Goal: Task Accomplishment & Management: Manage account settings

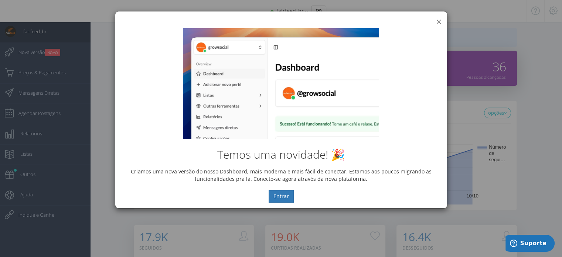
click at [436, 20] on button "×" at bounding box center [439, 22] width 6 height 10
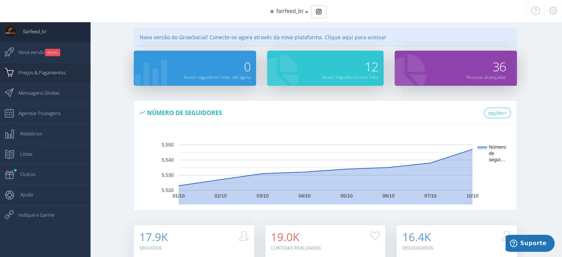
click at [49, 75] on span "Preços & Pagamentos" at bounding box center [38, 72] width 55 height 18
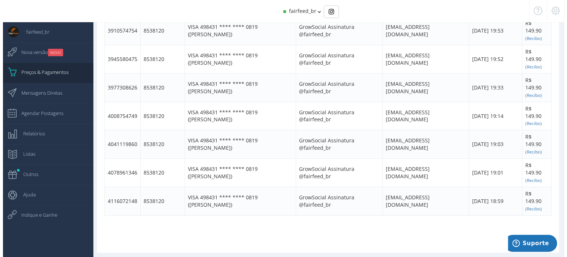
scroll to position [452, 0]
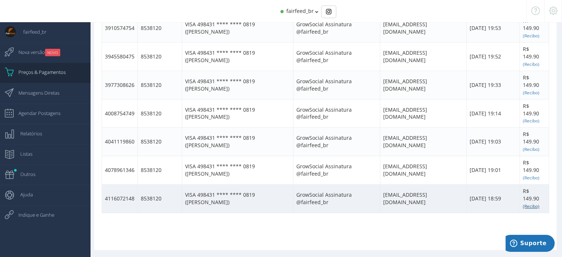
click at [531, 205] on small "(Recibo)" at bounding box center [530, 206] width 17 height 6
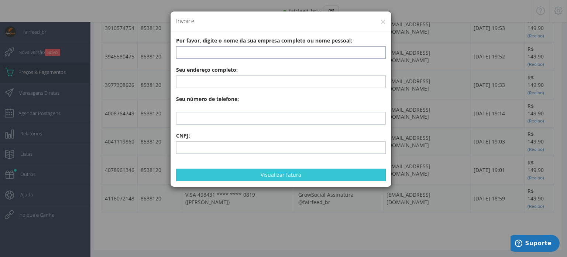
click at [271, 52] on input "text" at bounding box center [281, 52] width 210 height 13
click at [425, 13] on div "× Invoice Por favor, digite o nome da sua empresa completo ou nome pessoal: Seu…" at bounding box center [283, 128] width 567 height 257
click at [191, 242] on div "× Invoice Por favor, digite o nome da sua empresa completo ou nome pessoal: Seu…" at bounding box center [283, 128] width 567 height 257
click at [230, 83] on input "text" at bounding box center [281, 81] width 210 height 13
click at [229, 52] on input "text" at bounding box center [281, 52] width 210 height 13
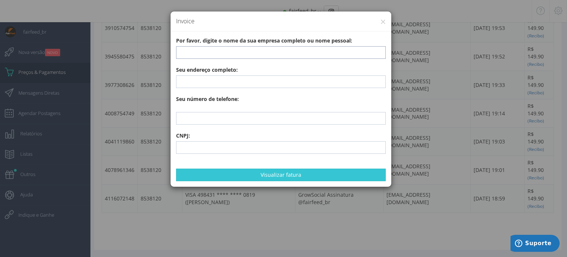
paste input "FAIRFEED COMÉRCIO DE ALIMENTOS PARA ANIMAIS S/A"
type input "FAIRFEED COMÉRCIO DE ALIMENTOS PARA ANIMAIS S/A"
click at [426, 236] on div "× Invoice Por favor, digite o nome da sua empresa completo ou nome pessoal: FAI…" at bounding box center [283, 128] width 567 height 257
click at [458, 245] on div "× Invoice Por favor, digite o nome da sua empresa completo ou nome pessoal: FAI…" at bounding box center [283, 128] width 567 height 257
click at [216, 83] on input "text" at bounding box center [281, 81] width 210 height 13
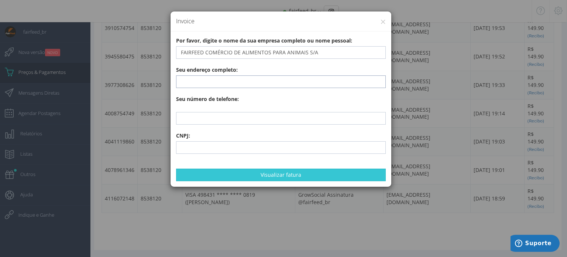
paste input "Estrada Municipal [PERSON_NAME], S/N Sala 01 KM 0 - 150 metros - Distrito Indus…"
type input "Estrada Municipal [PERSON_NAME], S/N Sala 01 KM 0 - 150 metros - Distrito Indus…"
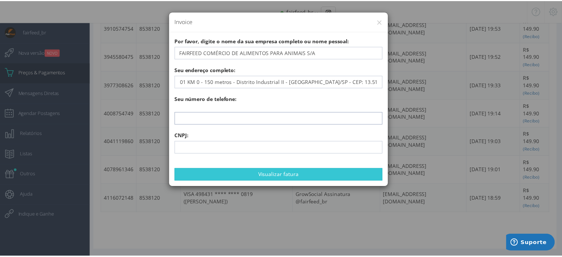
scroll to position [0, 0]
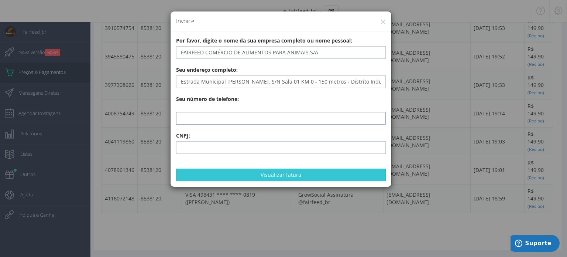
click at [223, 119] on input "text" at bounding box center [281, 118] width 210 height 13
click at [282, 246] on div "× Invoice Por favor, digite o nome da sua empresa completo ou nome pessoal: FAI…" at bounding box center [283, 128] width 567 height 257
click at [208, 118] on input "text" at bounding box center [281, 118] width 210 height 13
paste input "[PHONE_NUMBER]"
type input "[PHONE_NUMBER]"
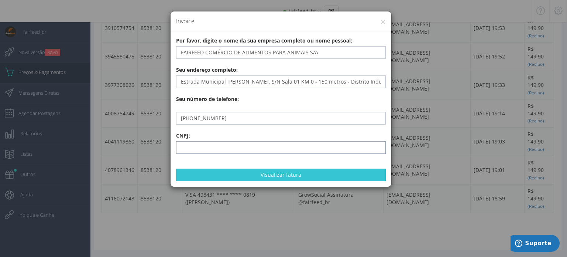
drag, startPoint x: 204, startPoint y: 144, endPoint x: 209, endPoint y: 147, distance: 5.3
click at [204, 144] on input "text" at bounding box center [281, 147] width 210 height 13
click at [224, 148] on input "text" at bounding box center [281, 147] width 210 height 13
click at [212, 121] on input "text" at bounding box center [281, 118] width 210 height 13
paste input "[PHONE_NUMBER]"
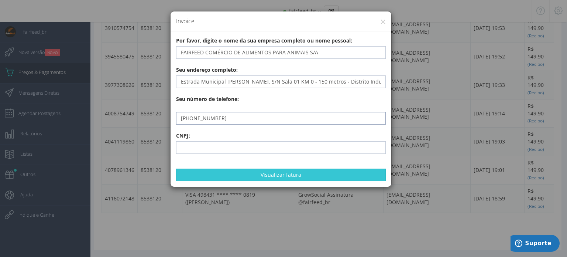
type input "[PHONE_NUMBER]"
click at [226, 151] on input "text" at bounding box center [281, 147] width 210 height 13
click at [205, 242] on div "× Invoice Por favor, digite o nome da sua empresa completo ou nome pessoal: FAI…" at bounding box center [283, 128] width 567 height 257
click at [206, 149] on input "text" at bounding box center [281, 147] width 210 height 13
paste input "34.443.221/0001-56"
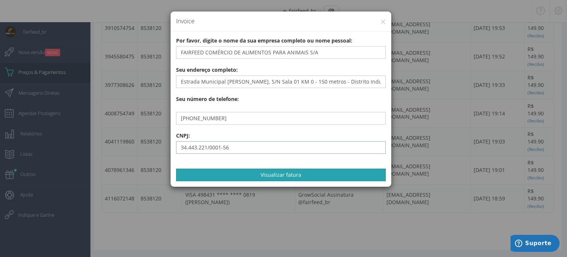
type input "34.443.221/0001-56"
click at [294, 171] on button "Visualizar fatura" at bounding box center [281, 174] width 210 height 13
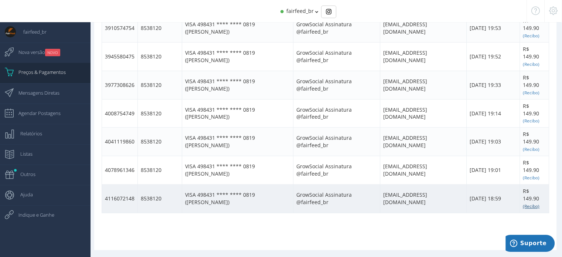
click at [533, 204] on small "(Recibo)" at bounding box center [530, 206] width 17 height 6
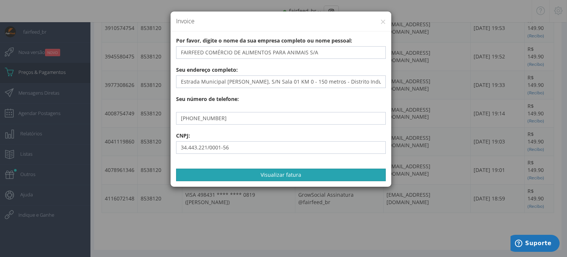
click at [327, 175] on button "Visualizar fatura" at bounding box center [281, 174] width 210 height 13
